Goal: Browse casually: Explore the website without a specific task or goal

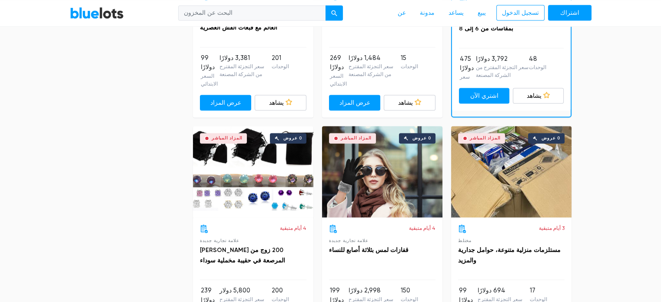
scroll to position [1333, 0]
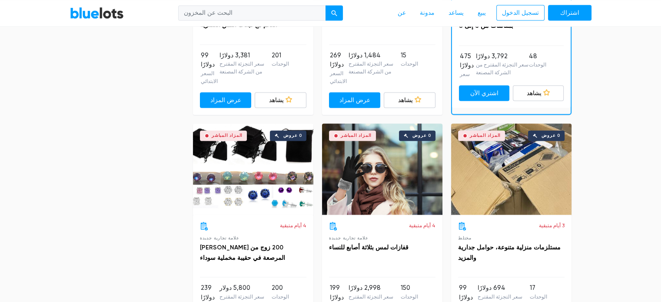
click at [528, 172] on div "المزاد المباشر 0 عروض" at bounding box center [511, 168] width 120 height 91
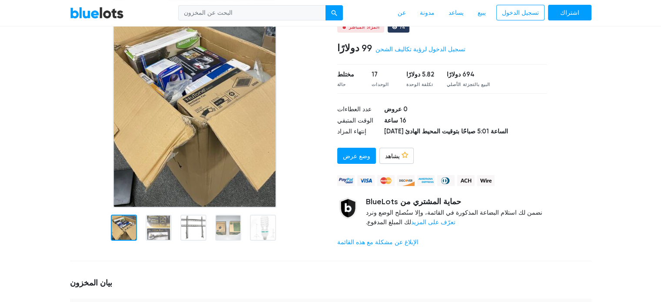
scroll to position [116, 0]
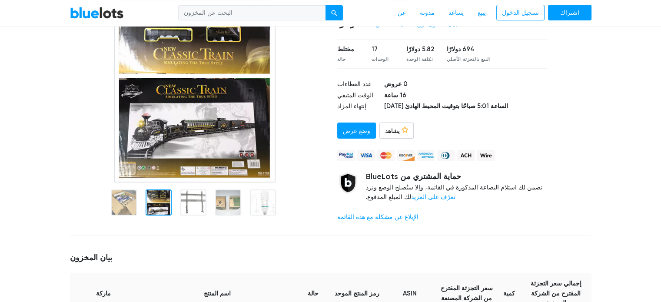
click at [165, 197] on div at bounding box center [159, 203] width 26 height 26
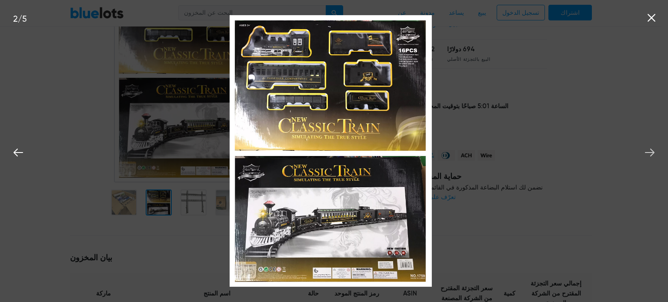
click at [650, 153] on icon at bounding box center [649, 152] width 13 height 13
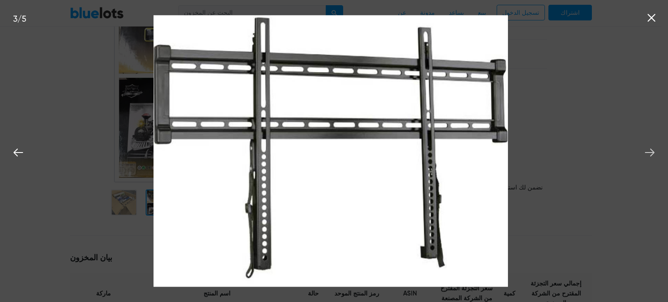
click at [650, 153] on icon at bounding box center [649, 152] width 13 height 13
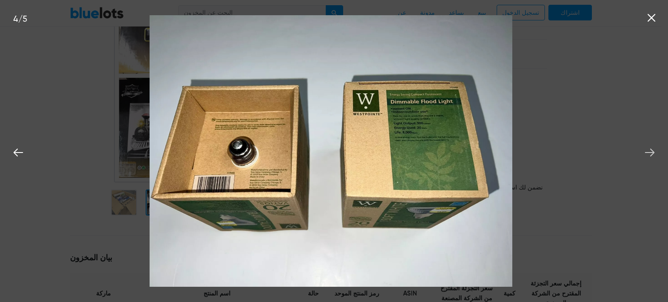
click at [650, 153] on icon at bounding box center [649, 152] width 13 height 13
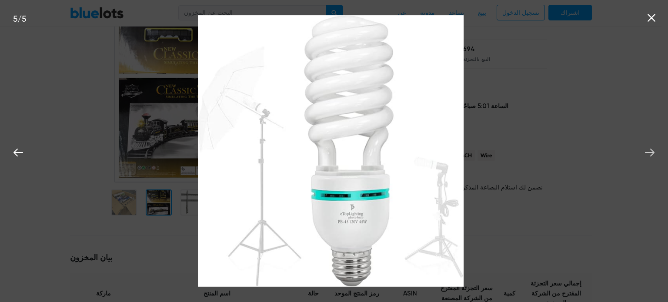
click at [650, 153] on icon at bounding box center [649, 152] width 13 height 13
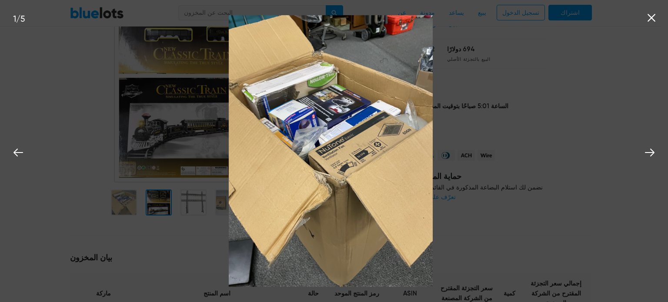
click at [657, 20] on icon at bounding box center [651, 17] width 13 height 13
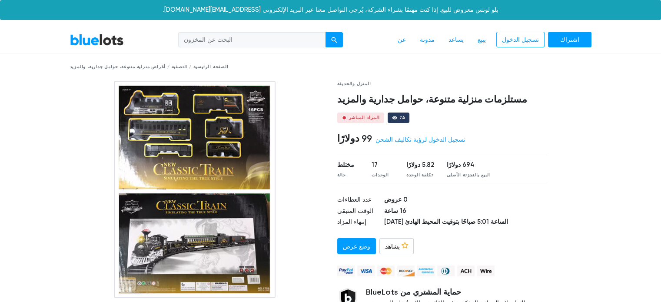
click at [100, 40] on link "[PERSON_NAME]" at bounding box center [97, 39] width 54 height 13
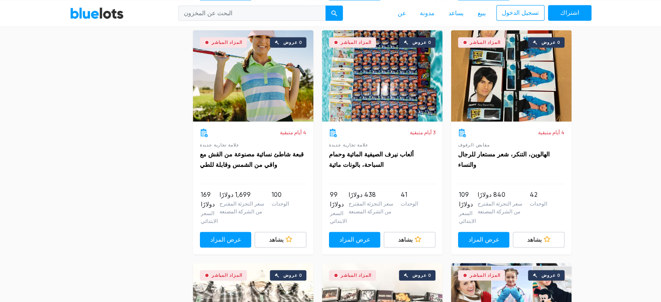
scroll to position [2471, 0]
